Goal: Find specific page/section: Find specific page/section

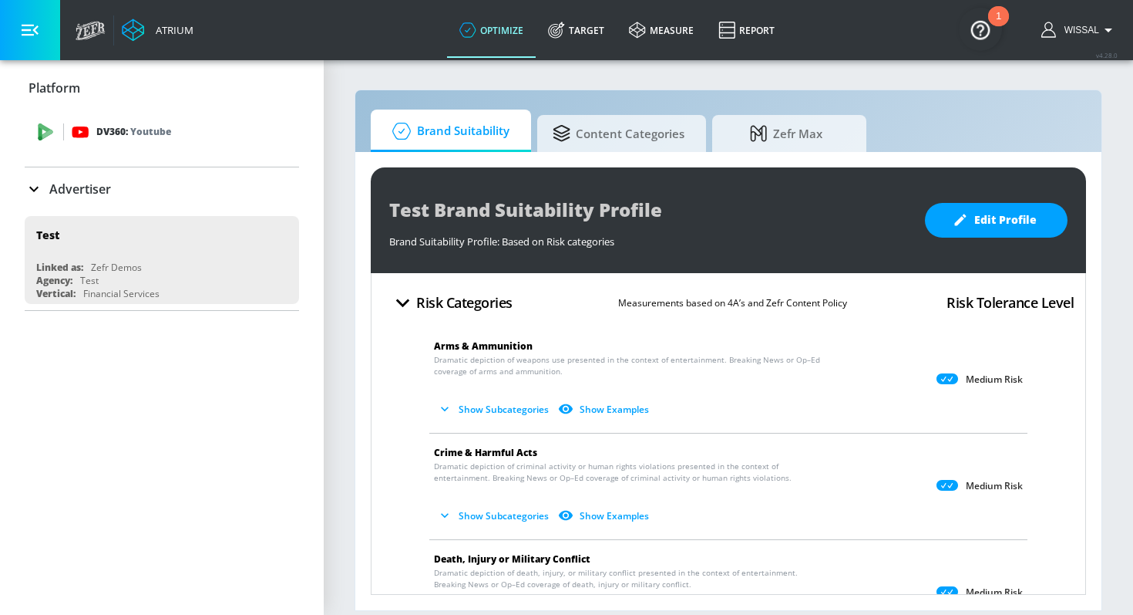
click at [170, 149] on div "DV360: Youtube" at bounding box center [162, 132] width 274 height 46
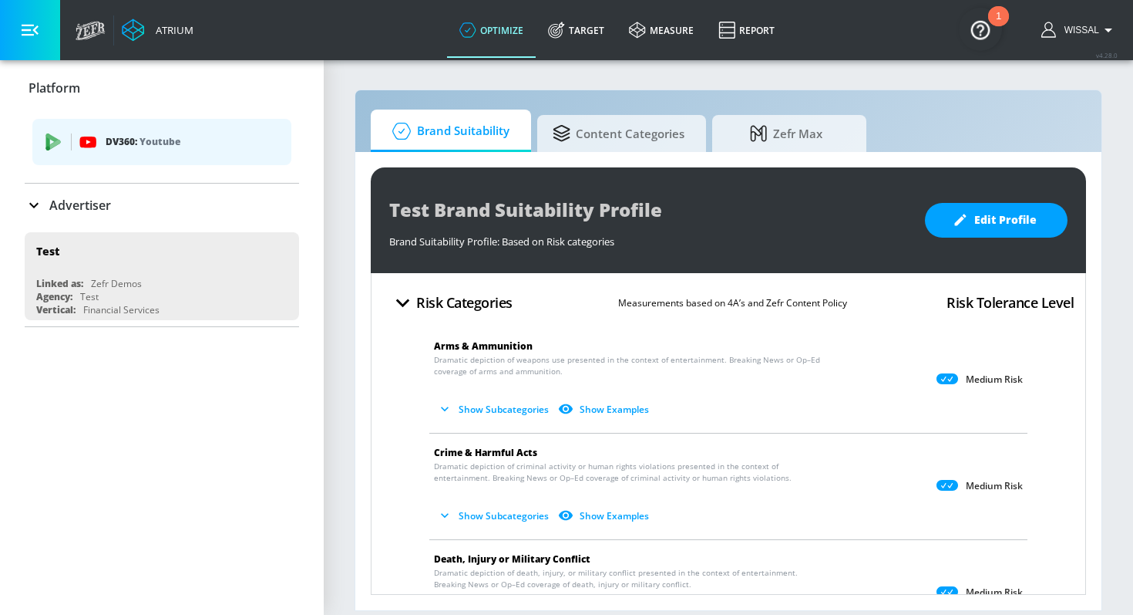
click at [172, 156] on div "DV360: Youtube" at bounding box center [161, 142] width 259 height 46
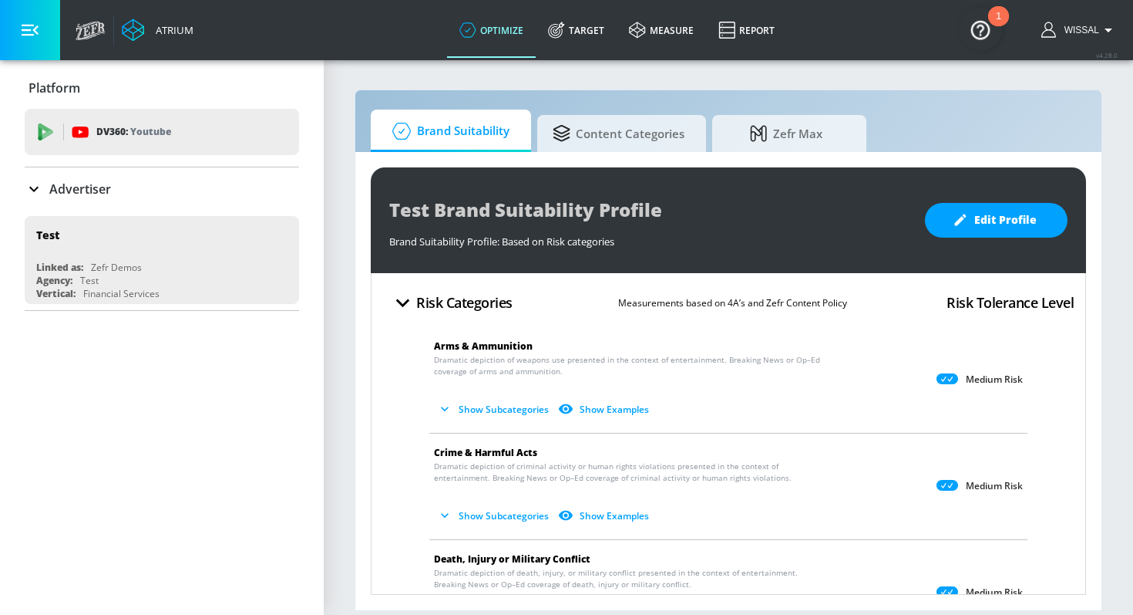
click at [62, 183] on p "Advertiser" at bounding box center [80, 188] width 62 height 17
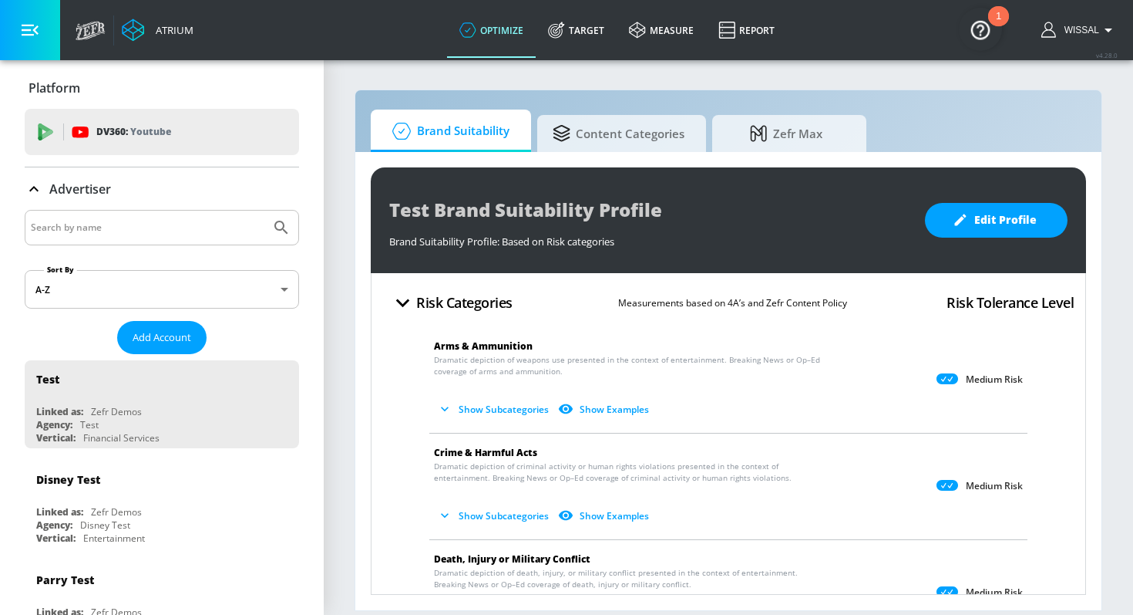
click at [106, 228] on input "Search by name" at bounding box center [148, 227] width 234 height 20
type input "LEGO_EMEA_ES"
click at [264, 210] on button "Submit Search" at bounding box center [281, 227] width 34 height 34
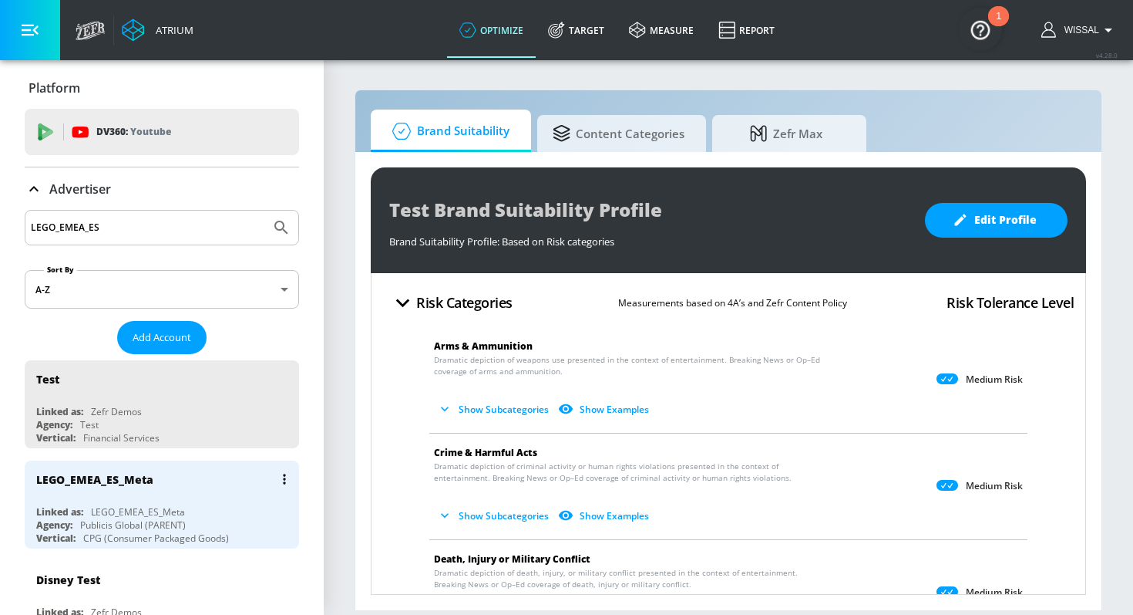
click at [184, 493] on div "LEGO_EMEA_ES_Meta" at bounding box center [165, 478] width 259 height 37
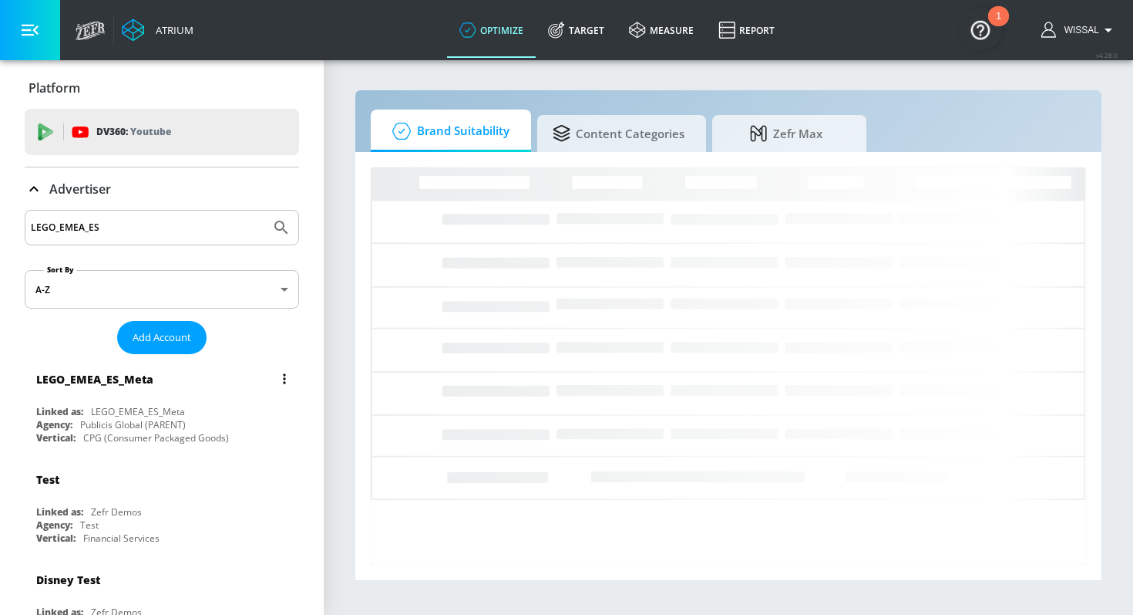
click at [281, 384] on button "list of Advertiser" at bounding box center [285, 379] width 22 height 22
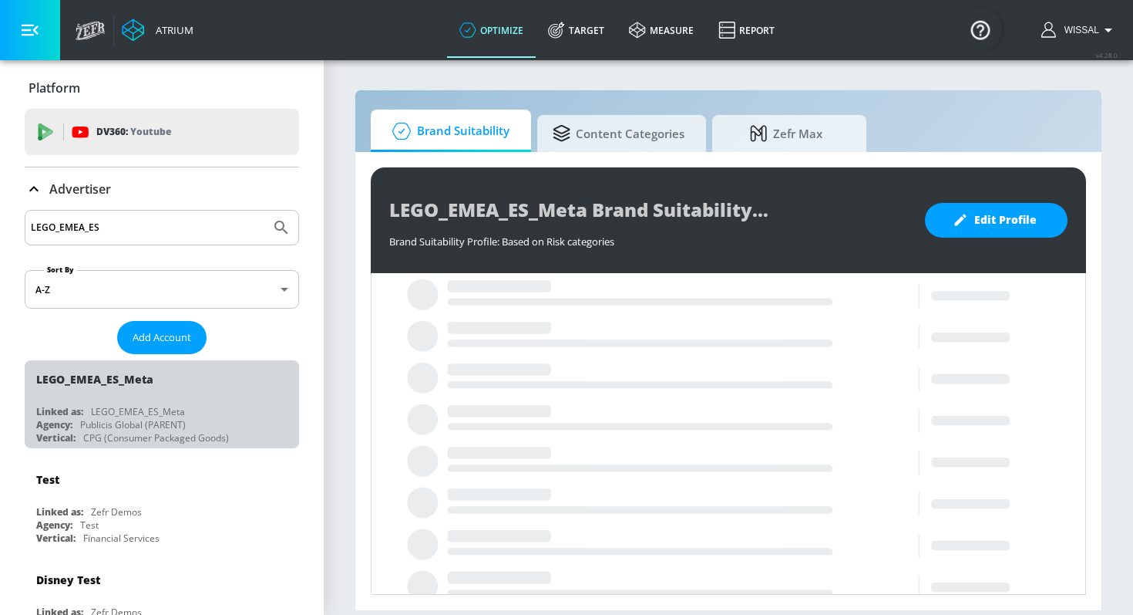
click at [281, 384] on button "list of Advertiser" at bounding box center [285, 379] width 22 height 22
